Goal: Obtain resource: Download file/media

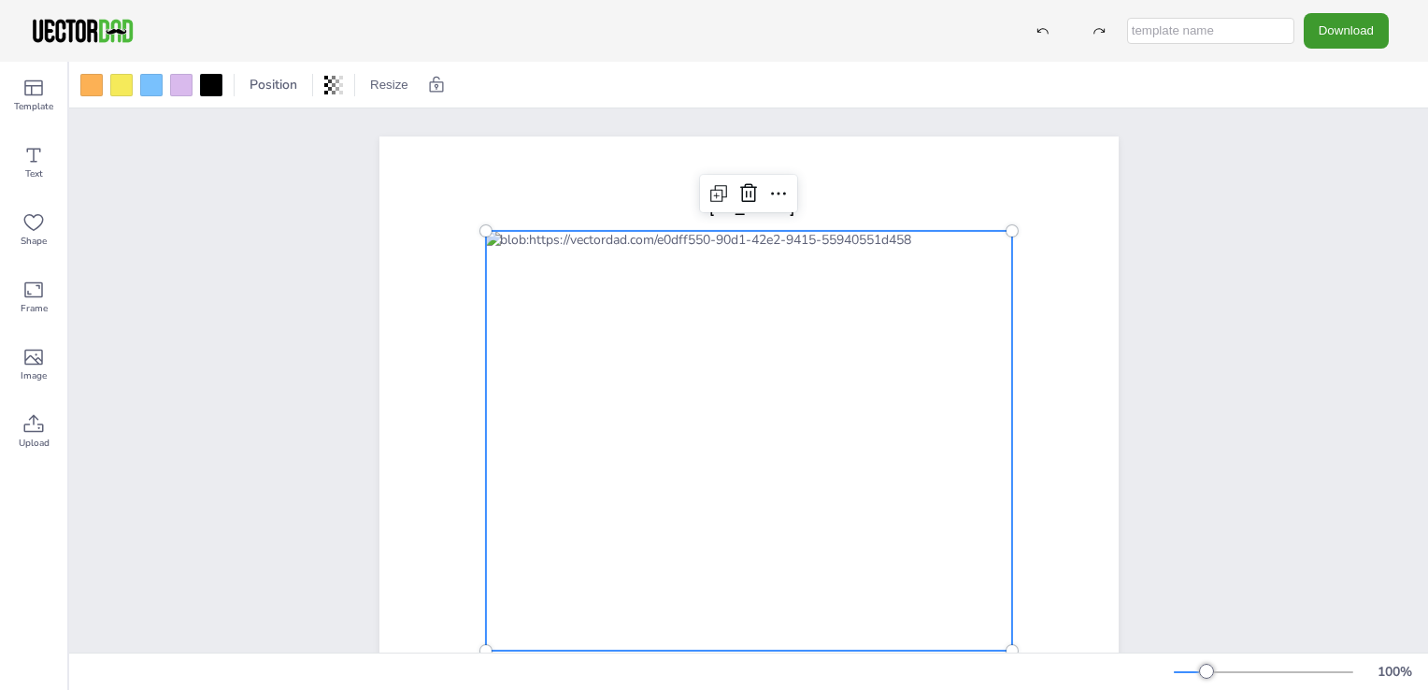
click at [878, 535] on div at bounding box center [748, 441] width 526 height 420
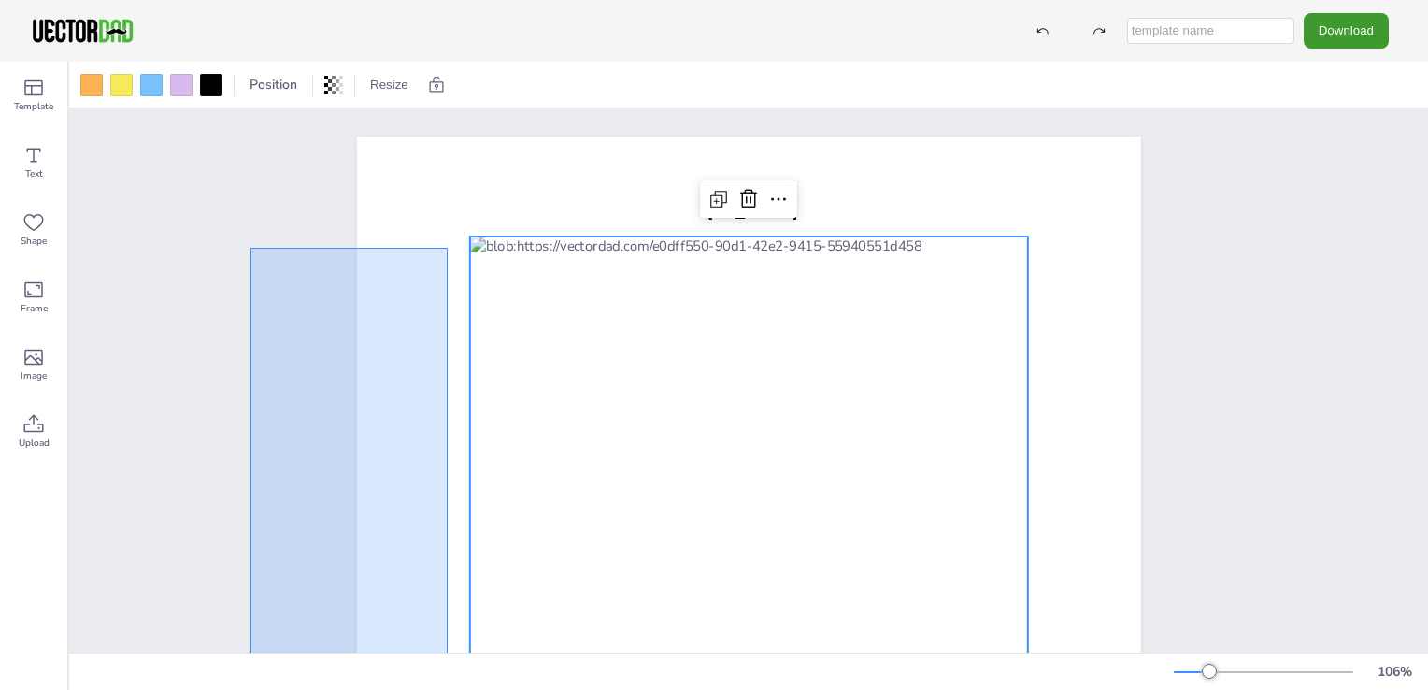
drag, startPoint x: 266, startPoint y: 737, endPoint x: 250, endPoint y: 737, distance: 15.9
click at [250, 689] on html "Download Template Text Shape Frame Image Upload Position Resize [US_STATE] [DOM…" at bounding box center [714, 345] width 1428 height 690
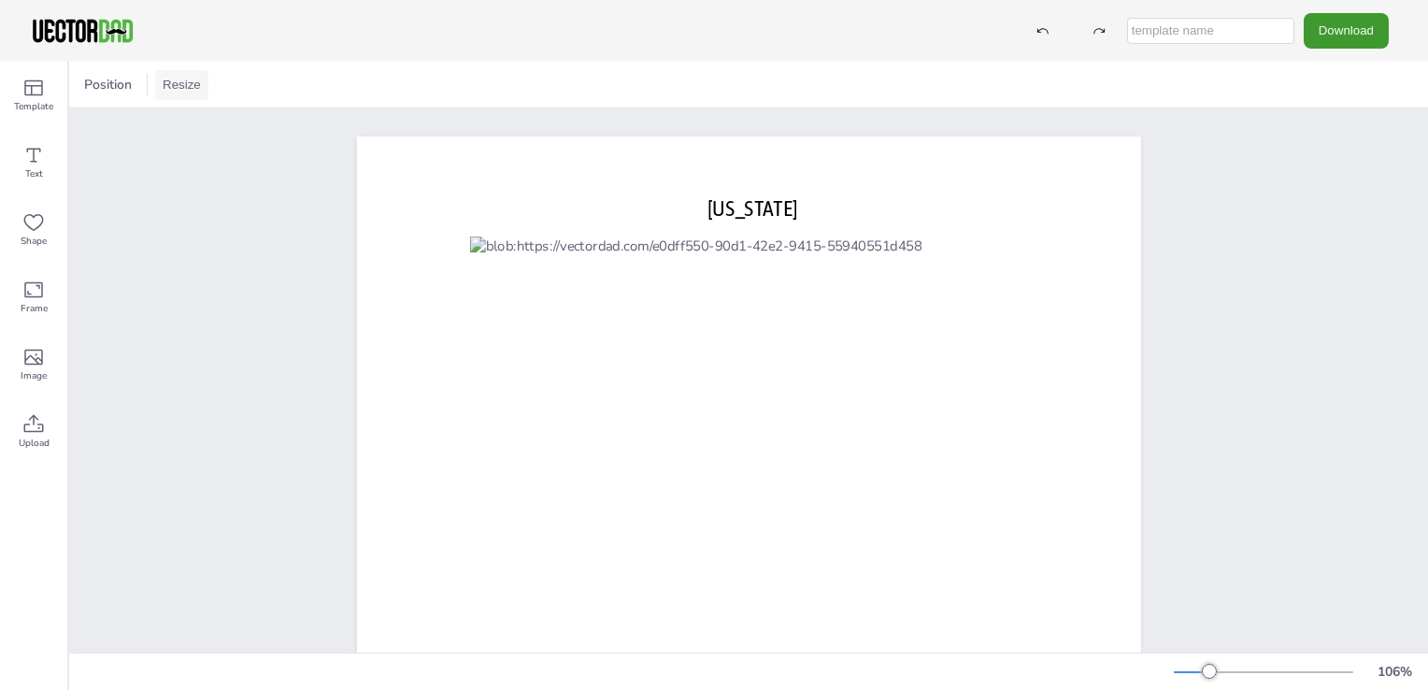
click at [187, 80] on button "Resize" at bounding box center [181, 85] width 53 height 30
click at [193, 125] on li "US Letter Landscape (11in x 8.5in)" at bounding box center [268, 123] width 226 height 36
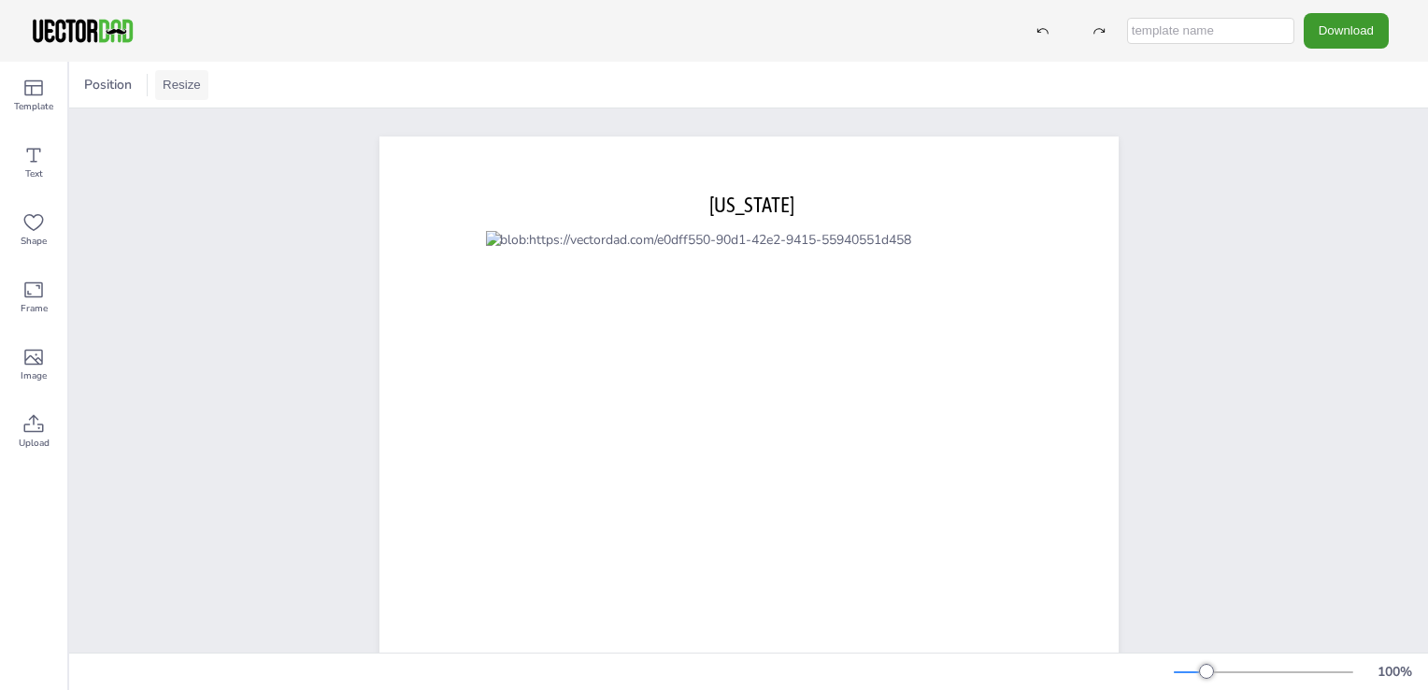
click at [191, 89] on button "Resize" at bounding box center [181, 85] width 53 height 30
click at [193, 95] on li "A4 Landscape (11.75in x 8.25in)" at bounding box center [268, 86] width 226 height 36
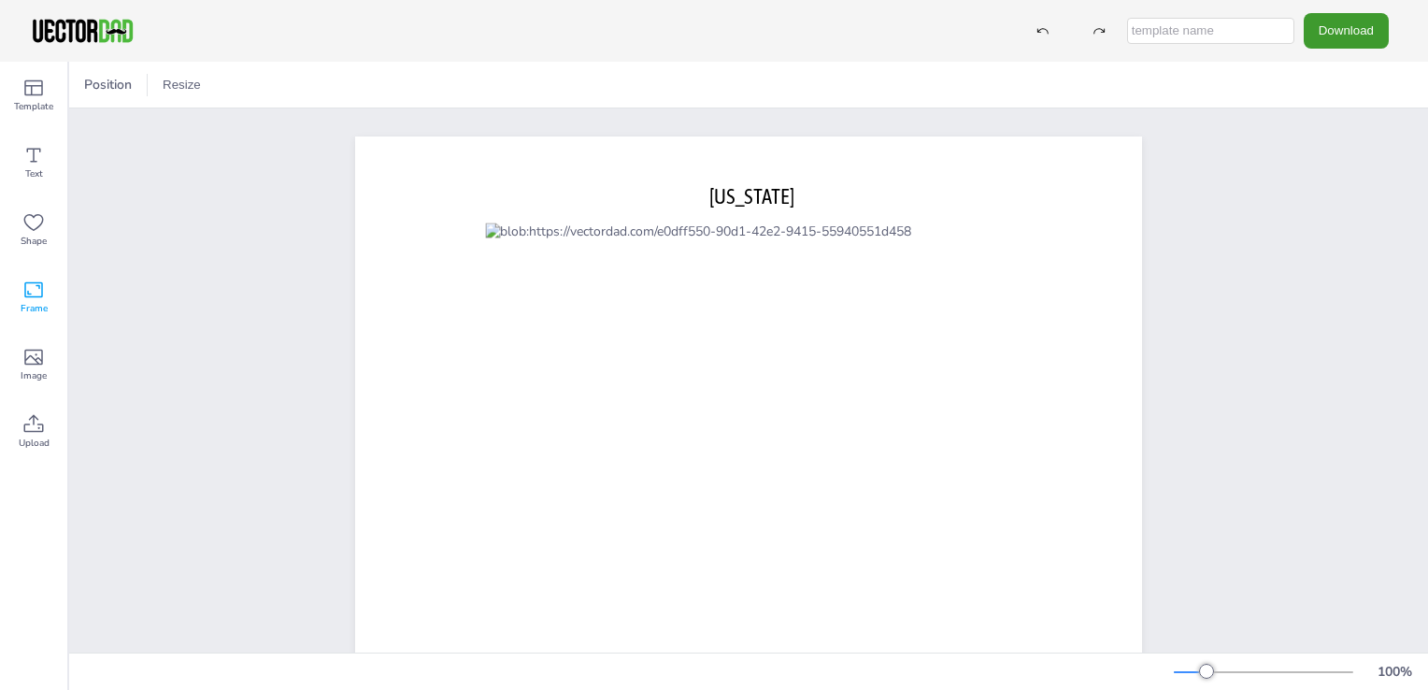
click at [31, 293] on icon at bounding box center [33, 289] width 22 height 22
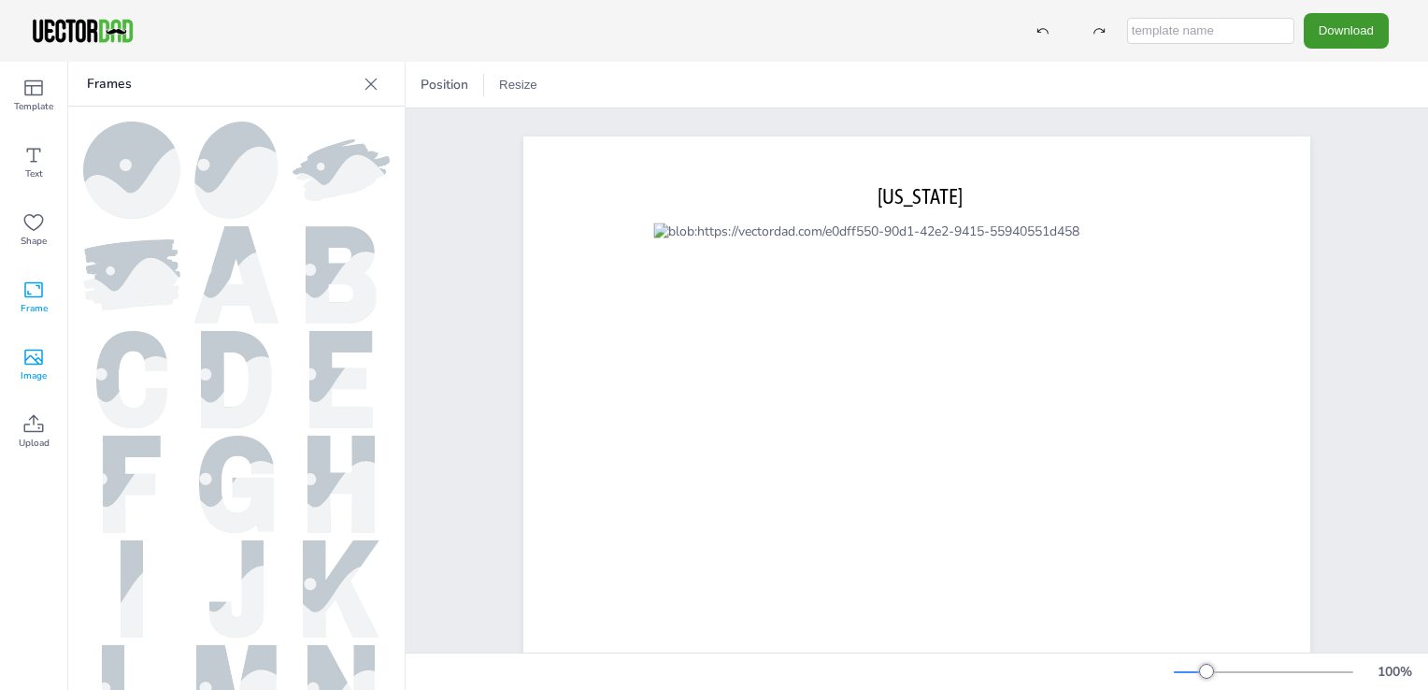
click at [34, 365] on icon at bounding box center [33, 357] width 22 height 22
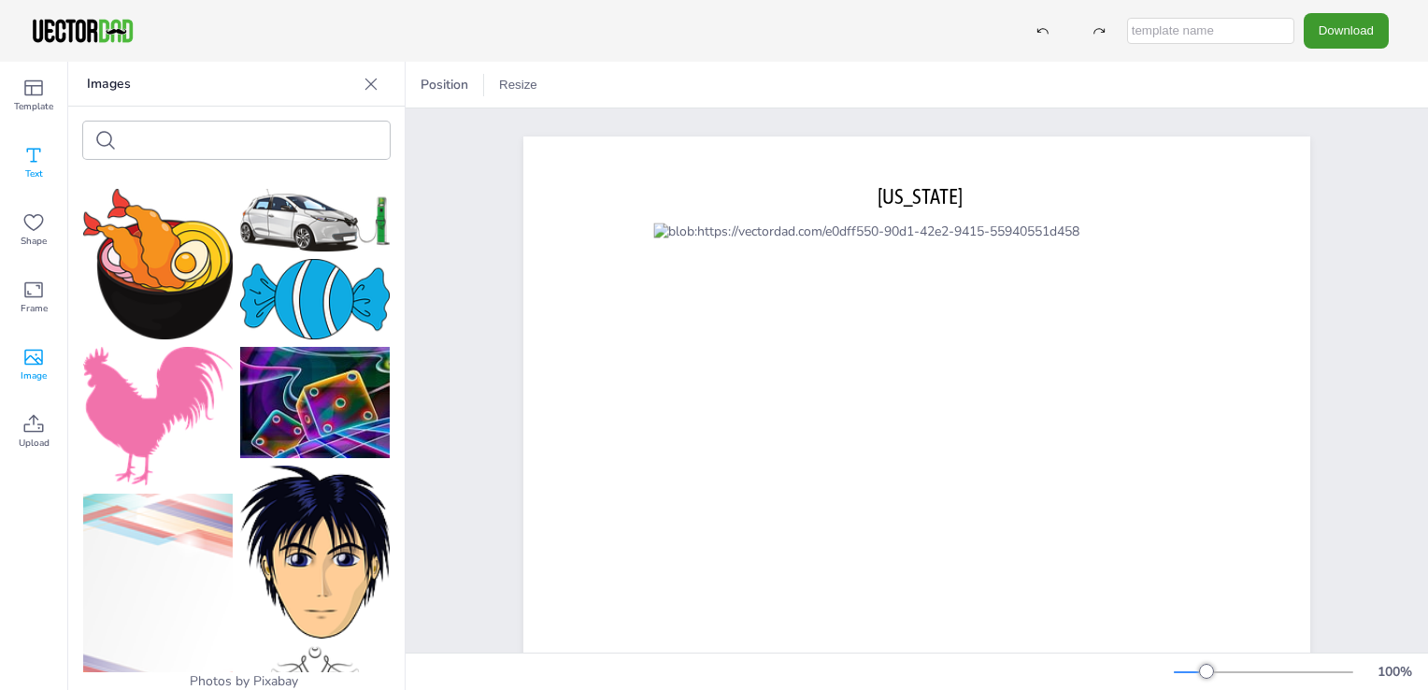
click at [34, 163] on icon at bounding box center [33, 155] width 22 height 22
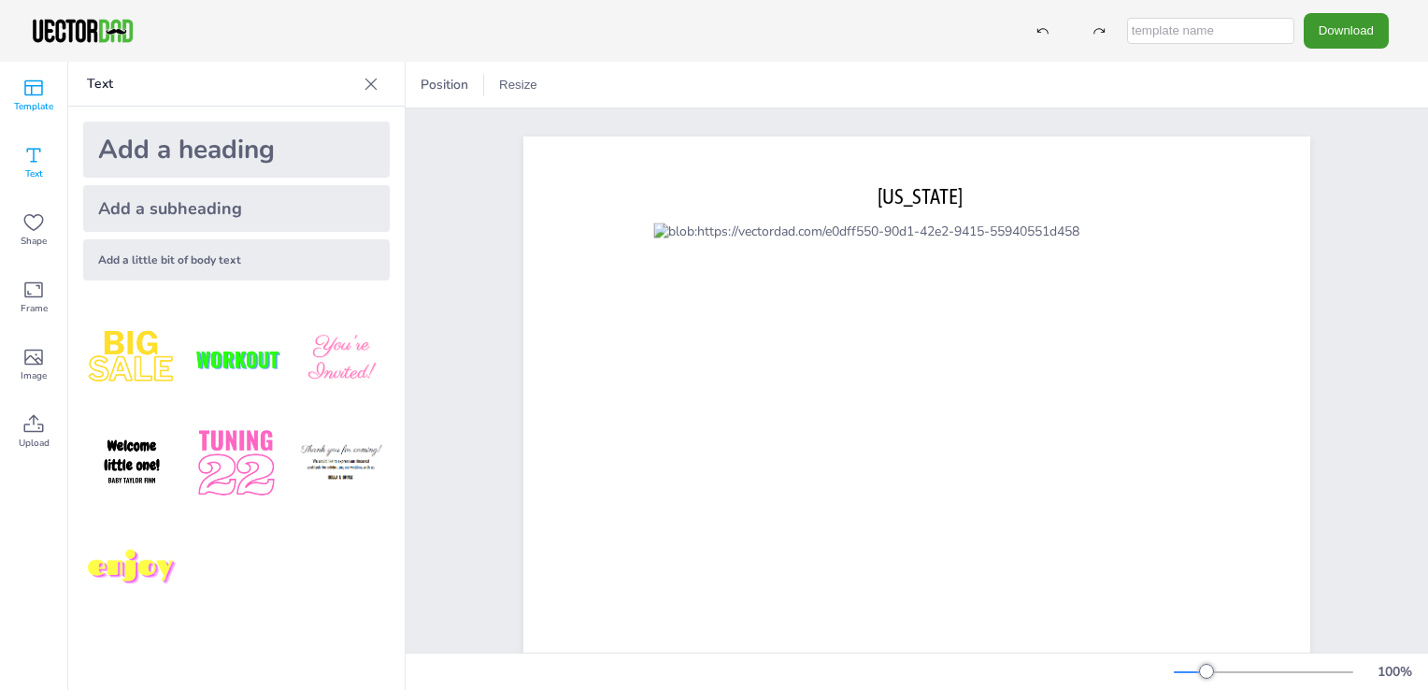
click at [33, 97] on icon at bounding box center [33, 88] width 22 height 22
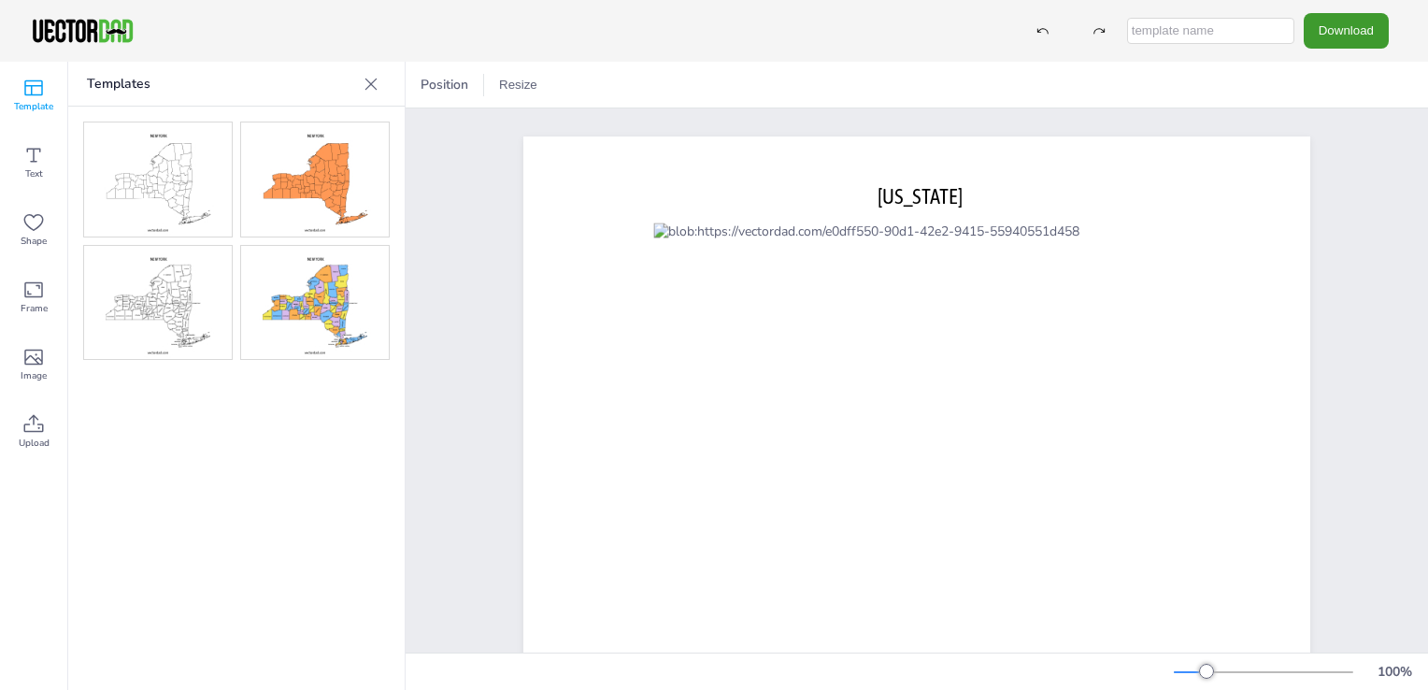
click at [301, 307] on img at bounding box center [315, 303] width 148 height 114
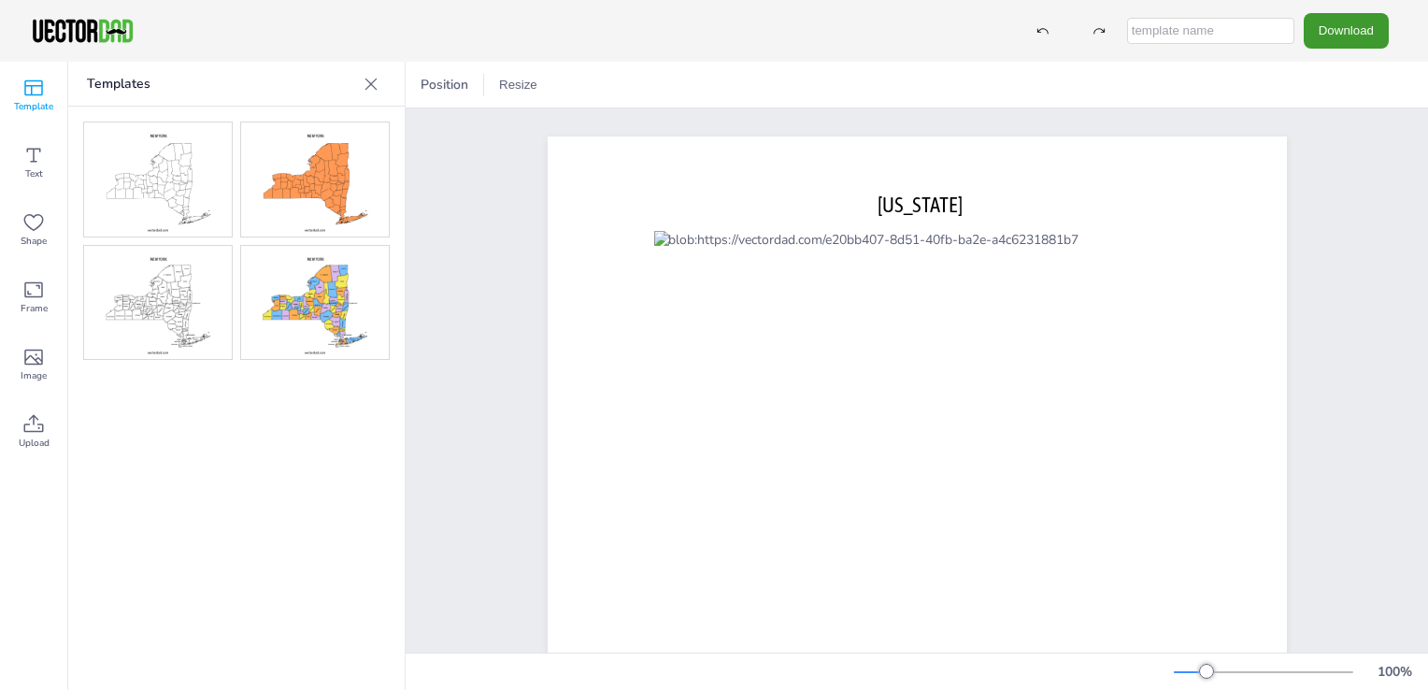
click at [1170, 30] on input "text" at bounding box center [1210, 31] width 167 height 26
type input "[US_STATE] Counties Map"
click at [1330, 32] on button "Download" at bounding box center [1346, 30] width 85 height 35
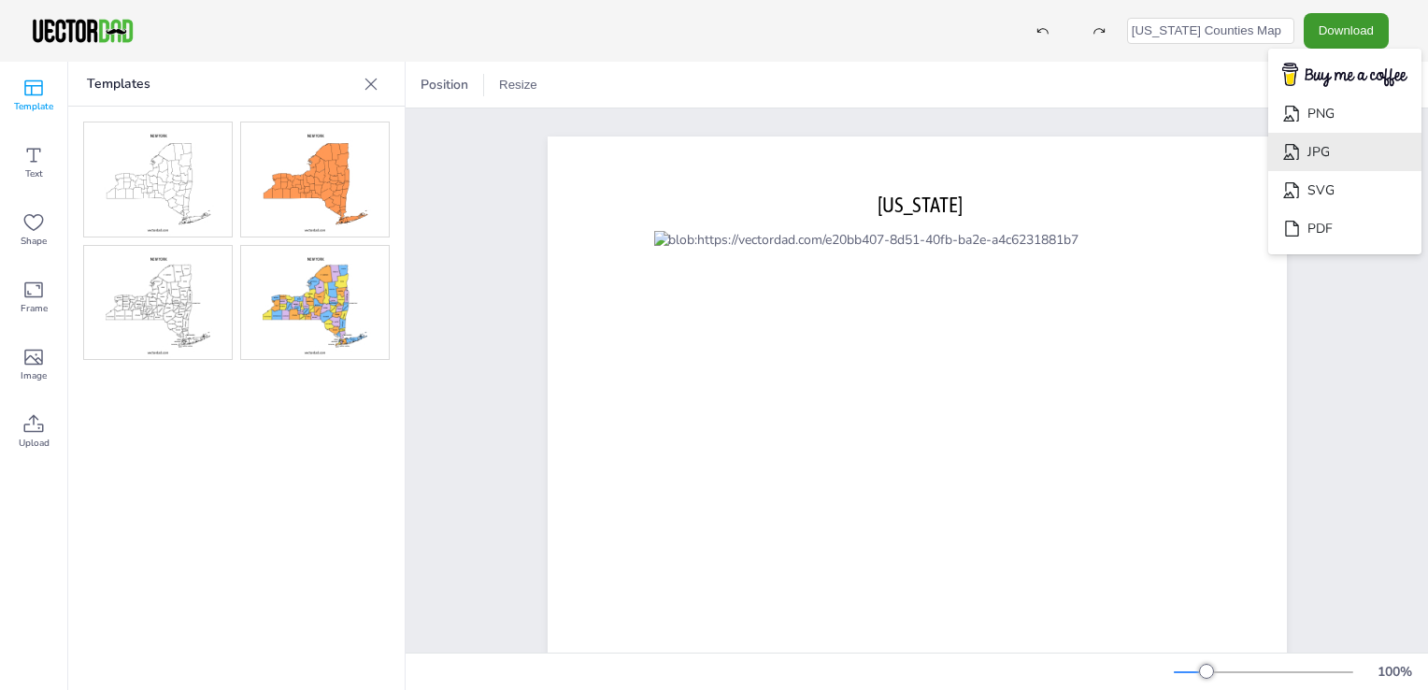
click at [1319, 146] on li "JPG" at bounding box center [1344, 152] width 153 height 38
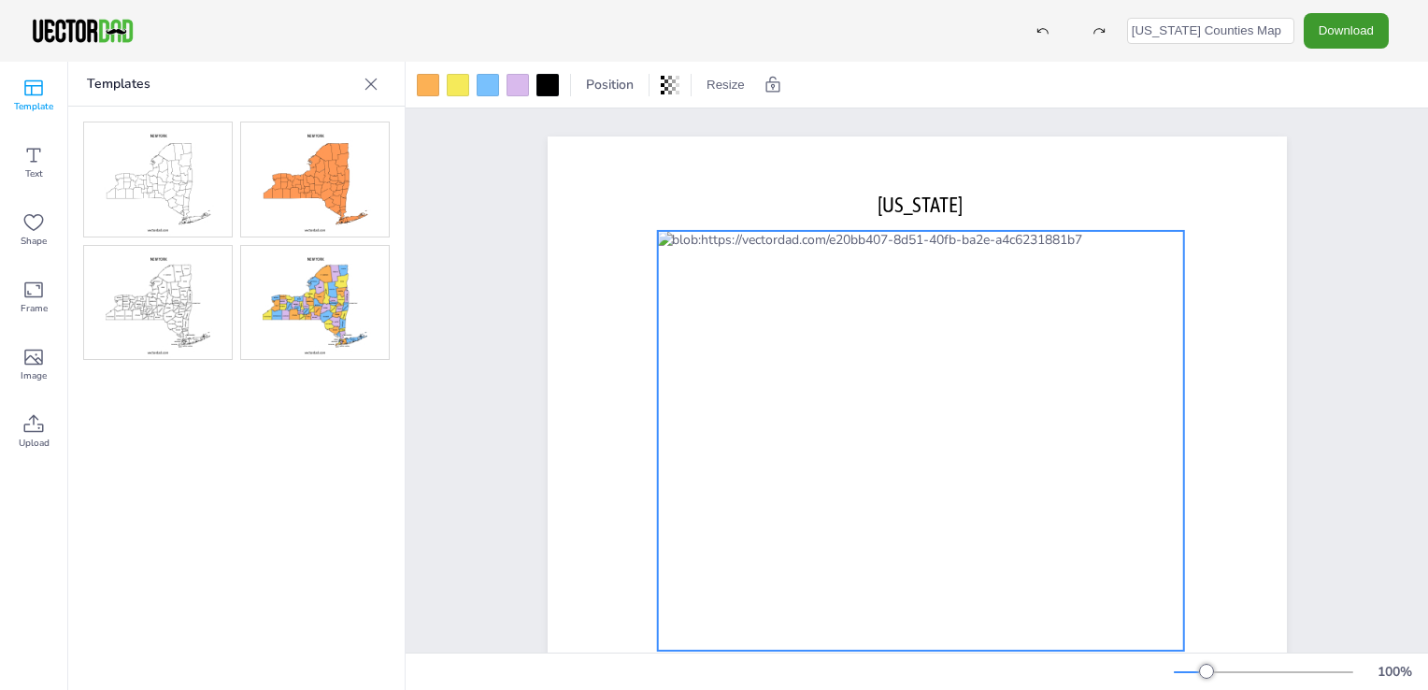
click at [768, 367] on div at bounding box center [920, 441] width 526 height 420
drag, startPoint x: 426, startPoint y: 230, endPoint x: 307, endPoint y: 206, distance: 121.1
click at [307, 206] on img at bounding box center [315, 179] width 148 height 114
